Goal: Task Accomplishment & Management: Manage account settings

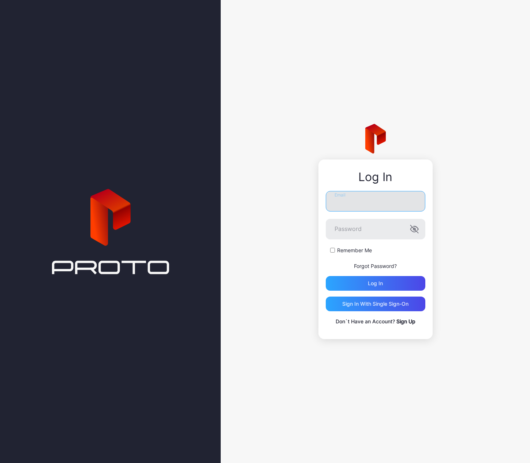
click at [378, 193] on input "Email" at bounding box center [376, 201] width 100 height 21
type input "*"
click at [410, 323] on link "Sign Up" at bounding box center [406, 321] width 19 height 6
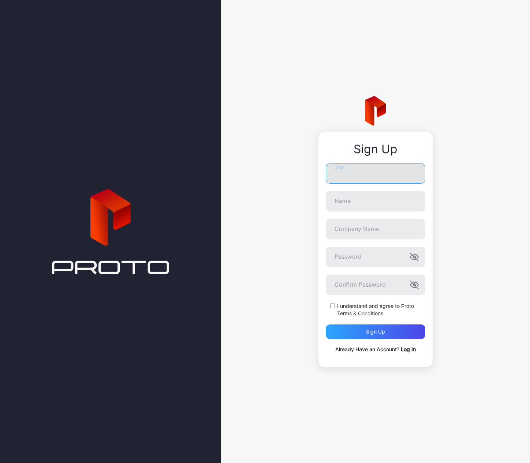
click at [360, 179] on input "Email" at bounding box center [376, 173] width 100 height 21
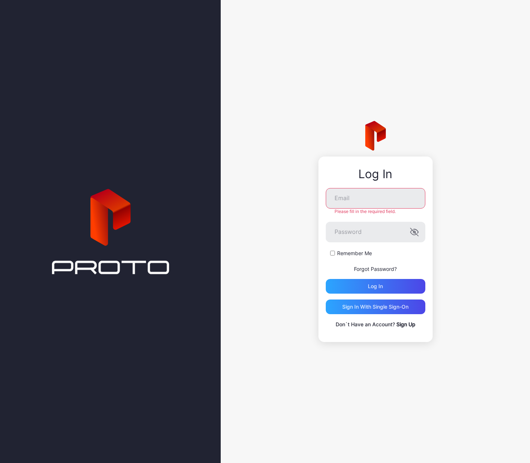
click at [380, 267] on link "Forgot Password?" at bounding box center [375, 269] width 43 height 6
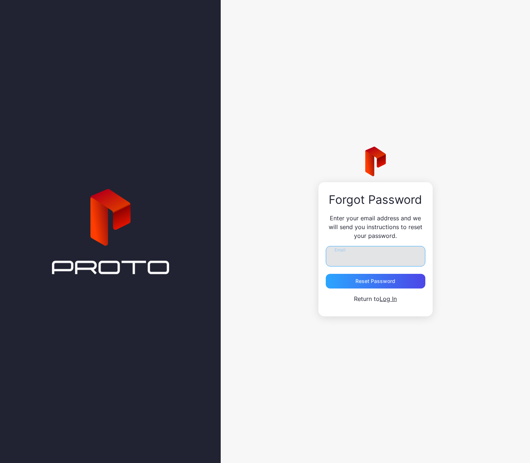
click at [364, 262] on input "Email" at bounding box center [376, 256] width 100 height 21
type input "*********"
click at [326, 274] on button "Reset Password" at bounding box center [376, 281] width 100 height 15
